Goal: Task Accomplishment & Management: Use online tool/utility

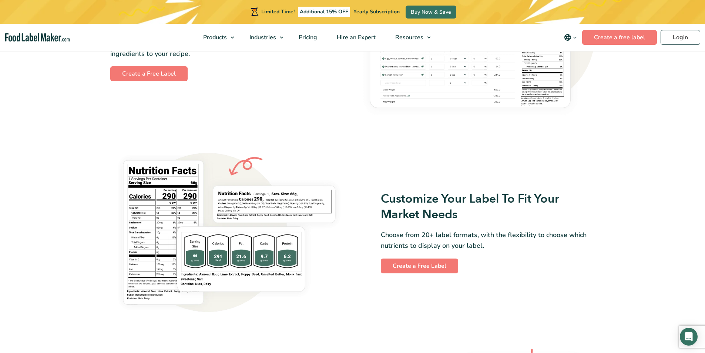
scroll to position [518, 0]
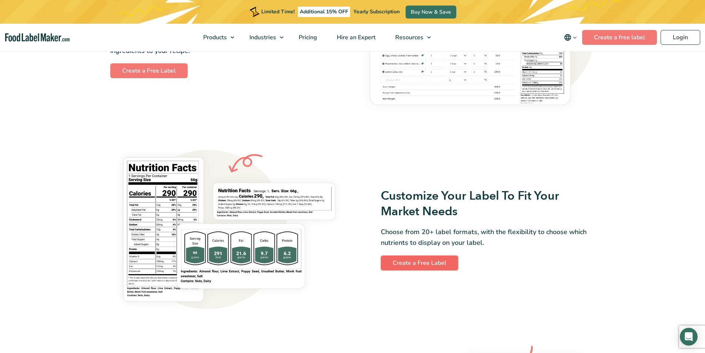
click at [423, 264] on link "Create a Free Label" at bounding box center [419, 262] width 77 height 15
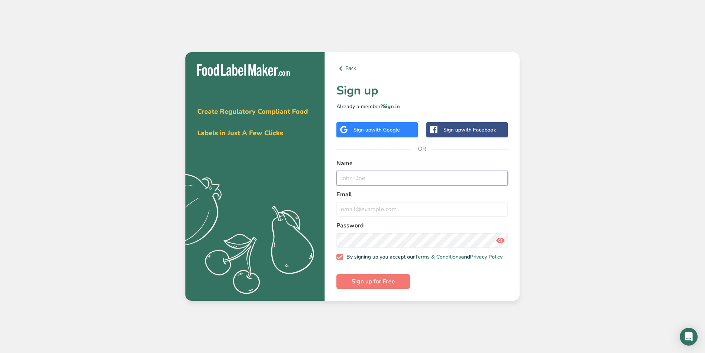
click at [372, 172] on input "text" at bounding box center [421, 178] width 171 height 15
type input "[PERSON_NAME]"
type input "j"
type input "[EMAIL_ADDRESS][DOMAIN_NAME]"
click at [373, 284] on span "Sign up for Free" at bounding box center [373, 281] width 43 height 9
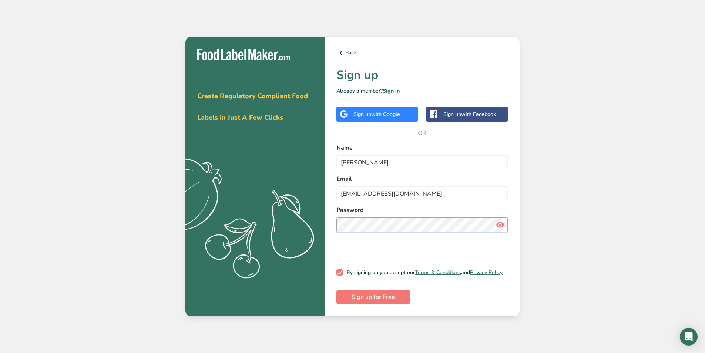
click at [336, 289] on button "Sign up for Free" at bounding box center [373, 296] width 74 height 15
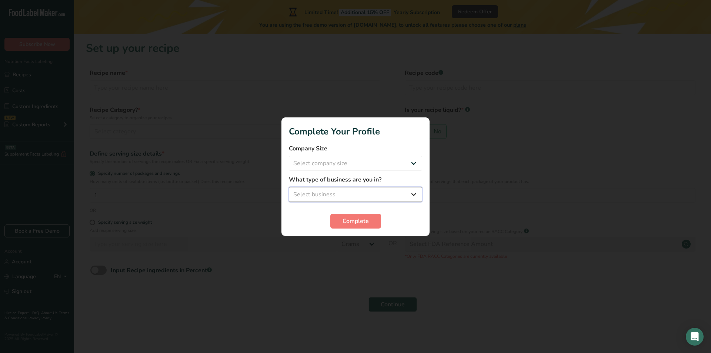
click at [362, 197] on select "Select business Packaged Food Manufacturer Restaurant & Cafe Bakery Meal Plans …" at bounding box center [355, 194] width 133 height 15
select select "2"
click at [289, 187] on select "Select business Packaged Food Manufacturer Restaurant & Cafe Bakery Meal Plans …" at bounding box center [355, 194] width 133 height 15
click at [368, 224] on span "Complete" at bounding box center [355, 220] width 26 height 9
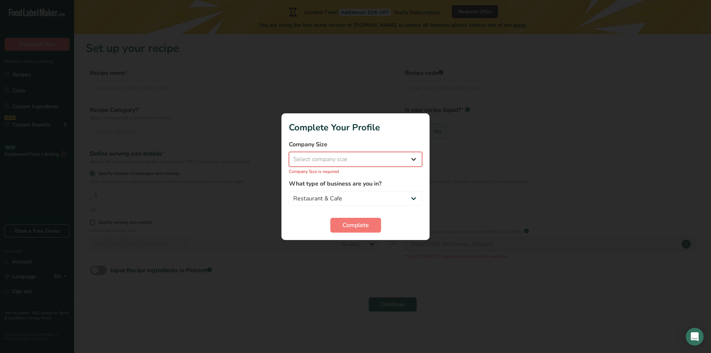
click at [340, 166] on select "Select company size Fewer than 10 Employees 10 to 50 Employees 51 to 500 Employ…" at bounding box center [355, 159] width 133 height 15
select select "3"
click at [289, 155] on select "Select company size Fewer than 10 Employees 10 to 50 Employees 51 to 500 Employ…" at bounding box center [355, 159] width 133 height 15
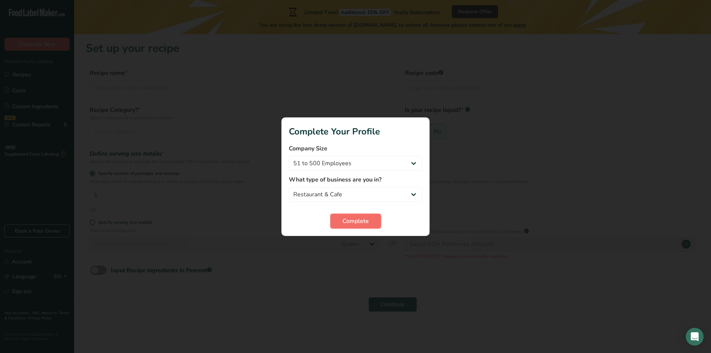
click at [363, 225] on button "Complete" at bounding box center [355, 221] width 51 height 15
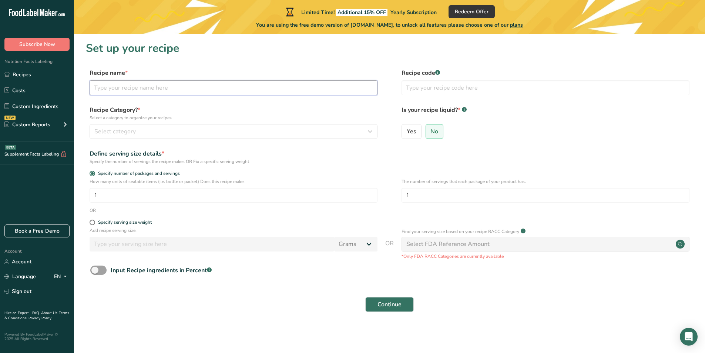
click at [131, 91] on input "text" at bounding box center [234, 87] width 288 height 15
type input "H"
type input "Homemade Caramel"
click at [135, 129] on span "Select category" at bounding box center [114, 131] width 41 height 9
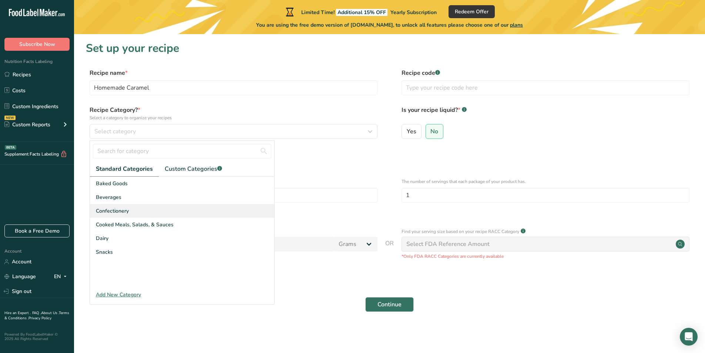
click at [120, 211] on span "Confectionery" at bounding box center [112, 211] width 33 height 8
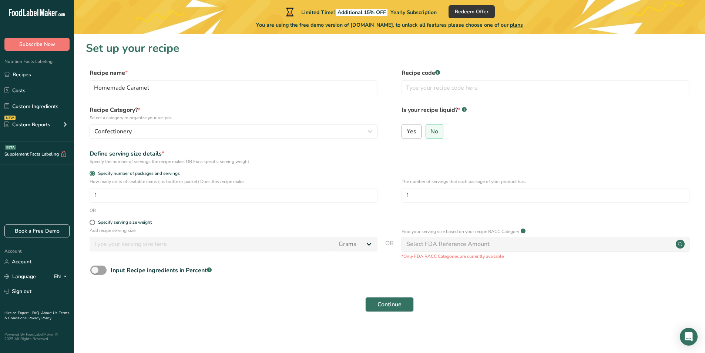
click at [413, 132] on span "Yes" at bounding box center [412, 131] width 10 height 7
click at [407, 132] on input "Yes" at bounding box center [404, 131] width 5 height 5
radio input "true"
radio input "false"
select select "22"
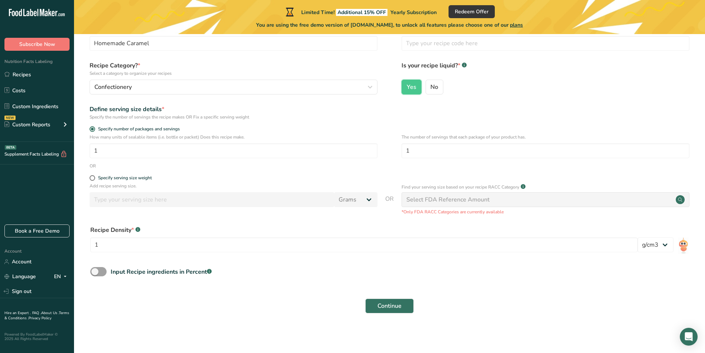
scroll to position [45, 0]
click at [397, 303] on span "Continue" at bounding box center [389, 305] width 24 height 9
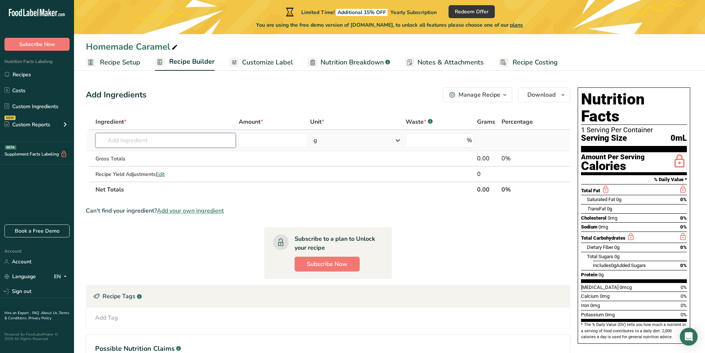
click at [106, 141] on input "text" at bounding box center [165, 140] width 140 height 15
